Goal: Task Accomplishment & Management: Use online tool/utility

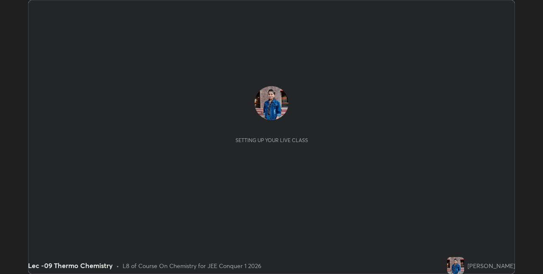
scroll to position [274, 543]
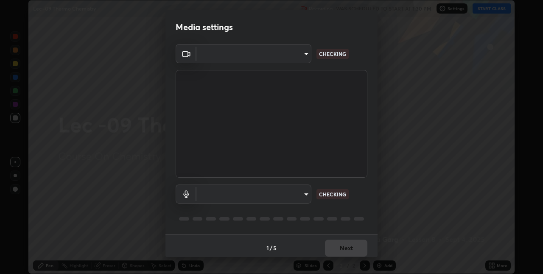
type input "e3e6fd13ef799cde5c9b7fe6f458d6ed022969fe6ce261ce3c0e119950d75ad9"
type input "default"
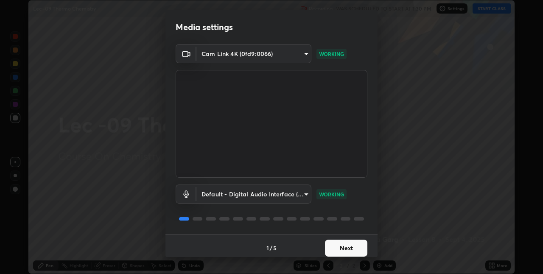
click at [348, 250] on button "Next" at bounding box center [346, 248] width 42 height 17
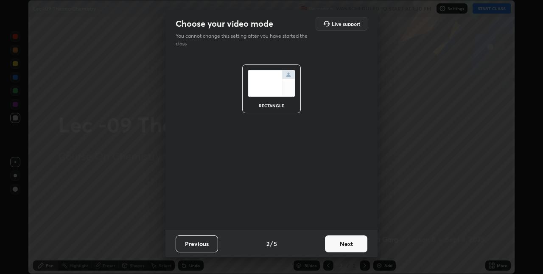
click at [350, 246] on button "Next" at bounding box center [346, 243] width 42 height 17
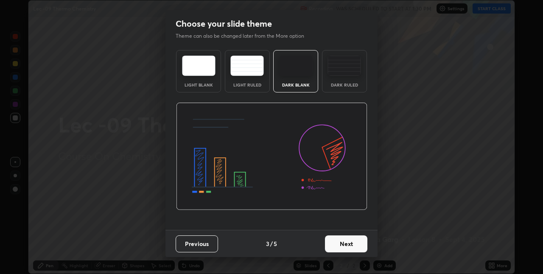
click at [342, 242] on button "Next" at bounding box center [346, 243] width 42 height 17
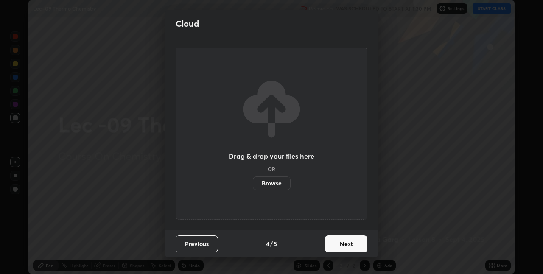
click at [339, 242] on button "Next" at bounding box center [346, 243] width 42 height 17
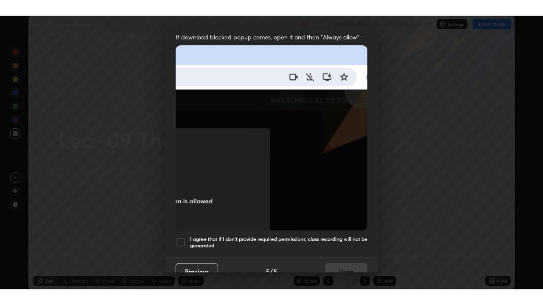
scroll to position [177, 0]
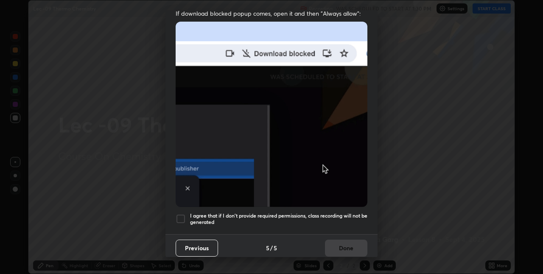
click at [182, 214] on div at bounding box center [181, 219] width 10 height 10
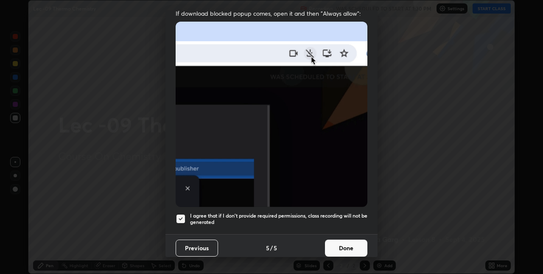
click at [333, 241] on button "Done" at bounding box center [346, 248] width 42 height 17
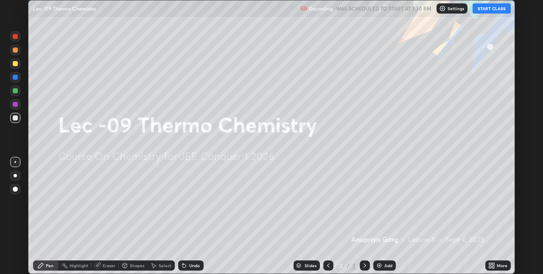
click at [489, 11] on button "START CLASS" at bounding box center [492, 8] width 38 height 10
click at [492, 267] on icon at bounding box center [493, 267] width 2 height 2
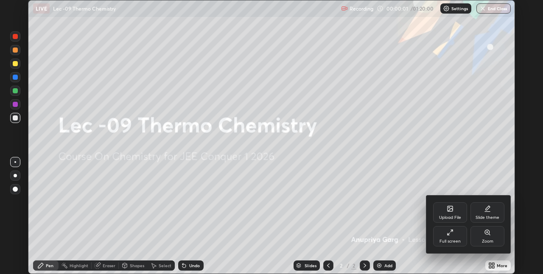
click at [448, 239] on div "Full screen" at bounding box center [449, 241] width 21 height 4
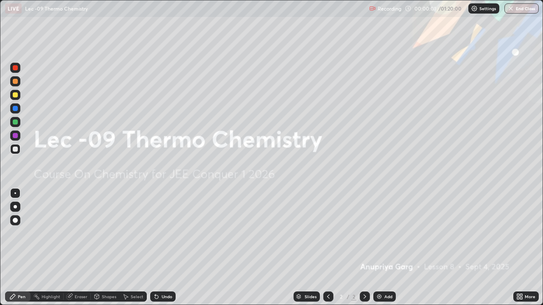
scroll to position [305, 543]
click at [389, 274] on div "Add" at bounding box center [388, 297] width 8 height 4
